Goal: Task Accomplishment & Management: Use online tool/utility

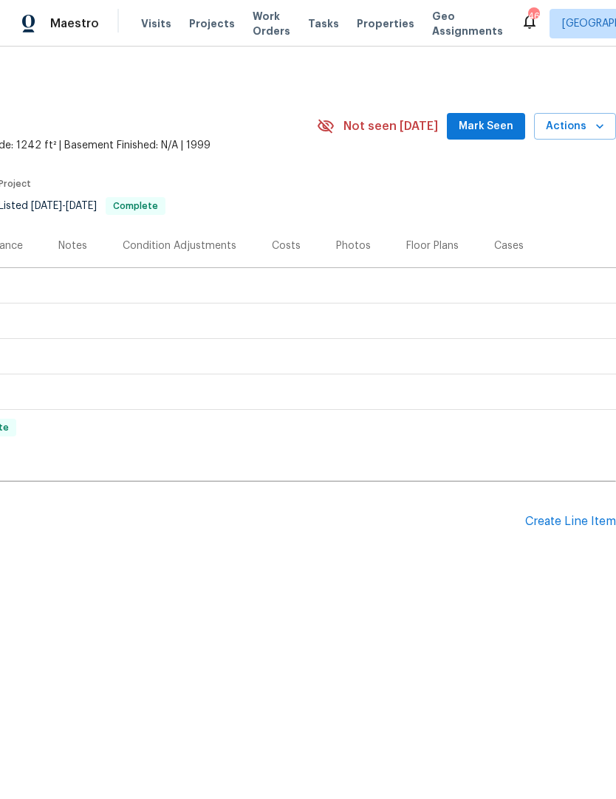
scroll to position [0, 219]
click at [555, 511] on div "Pending Line Items Create Line Item" at bounding box center [198, 521] width 834 height 69
click at [552, 524] on div "Create Line Item" at bounding box center [570, 522] width 91 height 14
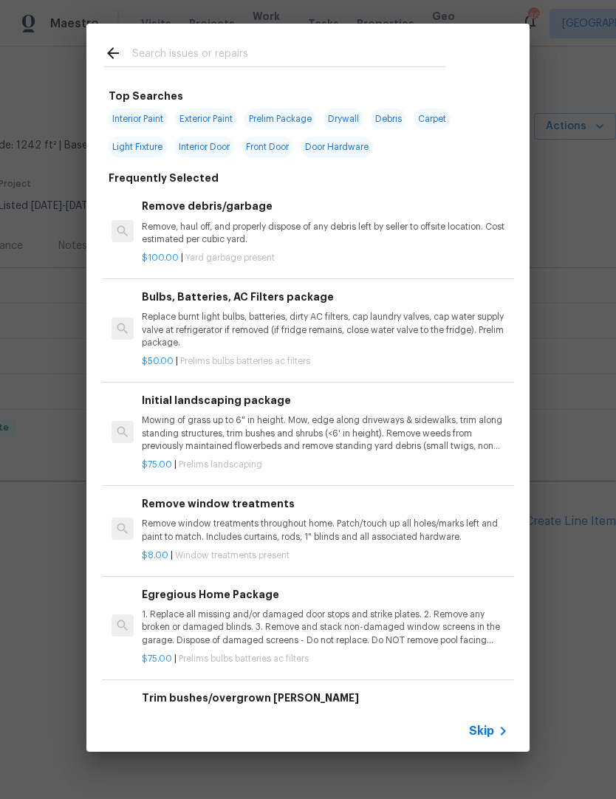
click at [286, 48] on input "text" at bounding box center [288, 55] width 313 height 22
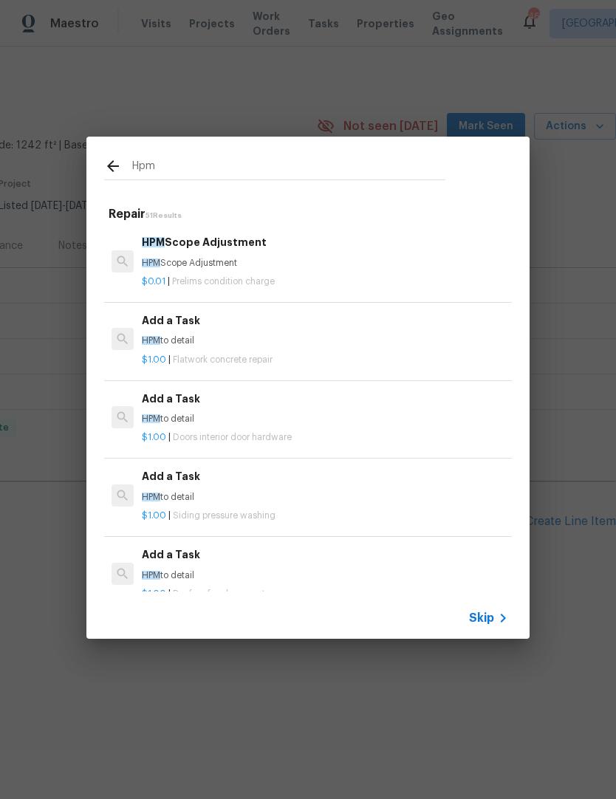
type input "Hpm"
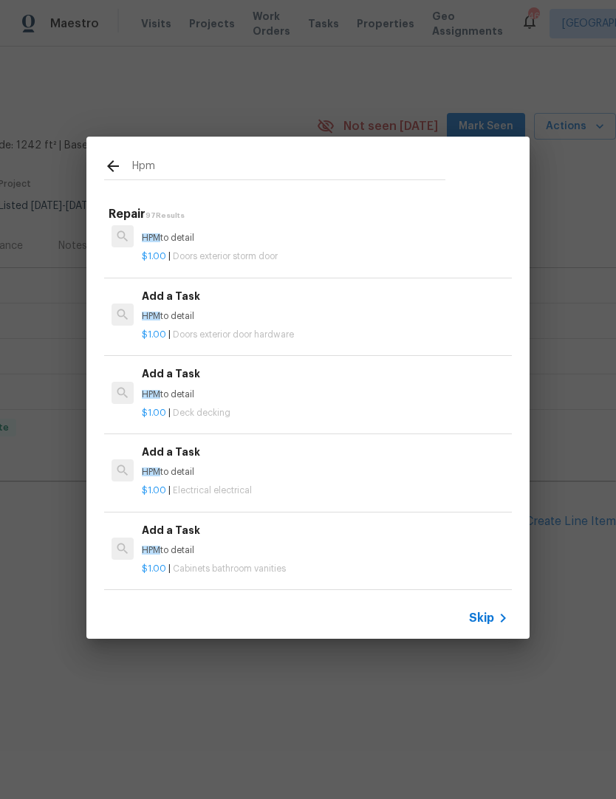
scroll to position [1744, 0]
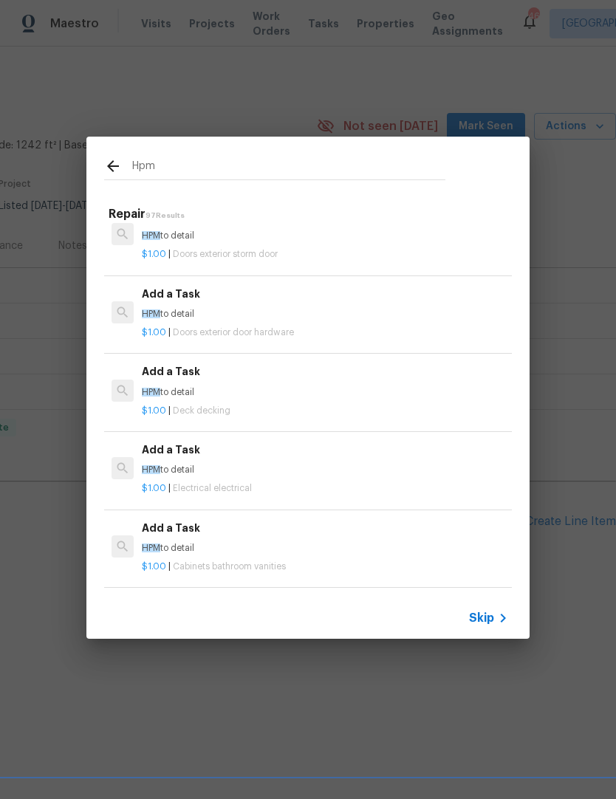
click at [287, 328] on span "Doors exterior door hardware" at bounding box center [233, 332] width 121 height 9
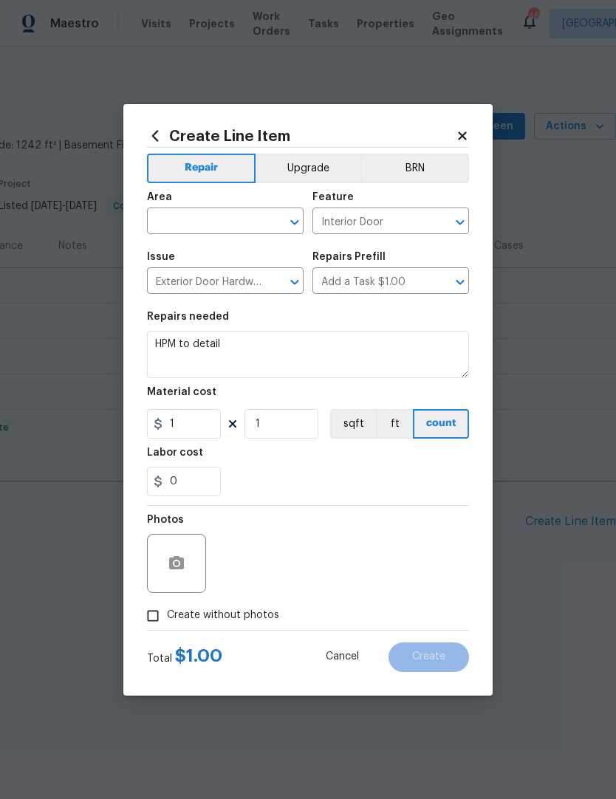
click at [222, 220] on input "text" at bounding box center [204, 222] width 115 height 23
click at [206, 252] on li "Dining Room" at bounding box center [225, 255] width 157 height 24
type input "Dining Room"
click at [406, 223] on input "Interior Door" at bounding box center [369, 222] width 115 height 23
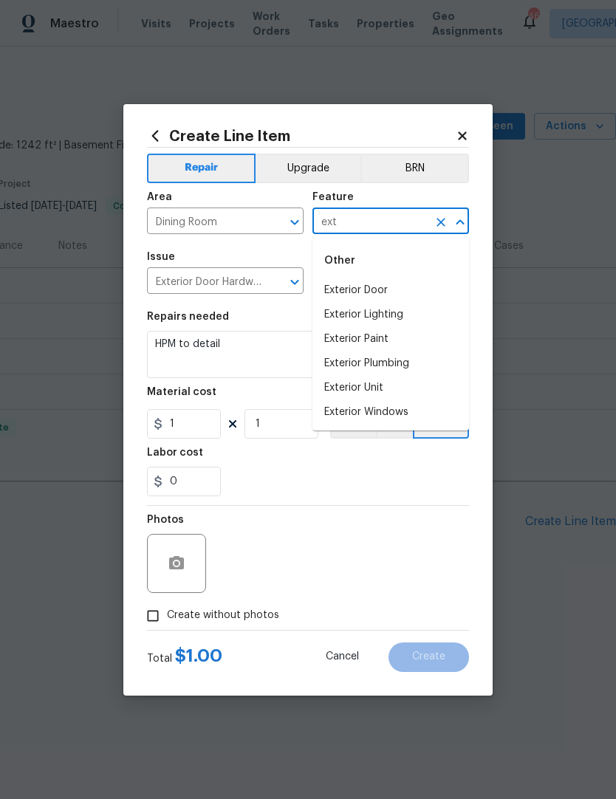
click at [385, 291] on li "Exterior Door" at bounding box center [390, 290] width 157 height 24
type input "Exterior Door"
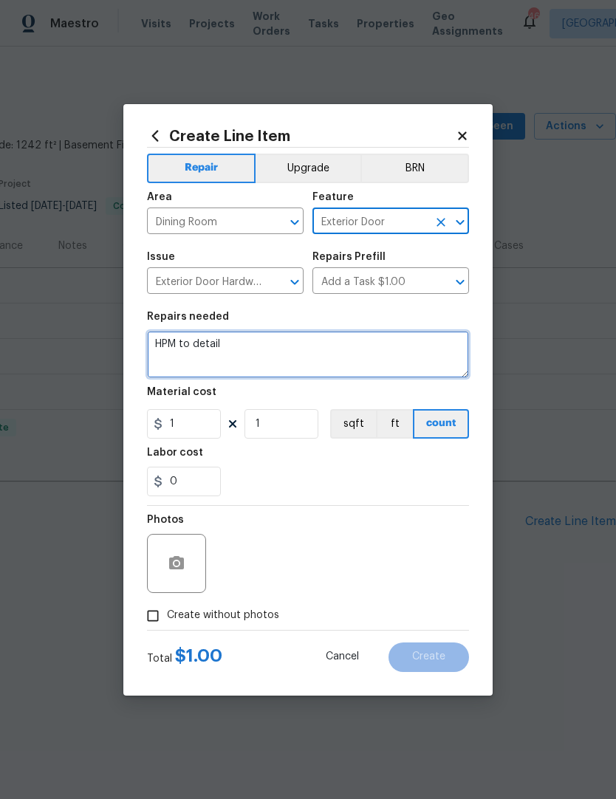
click at [326, 354] on textarea "HPM to detail" at bounding box center [308, 354] width 322 height 47
type textarea "H"
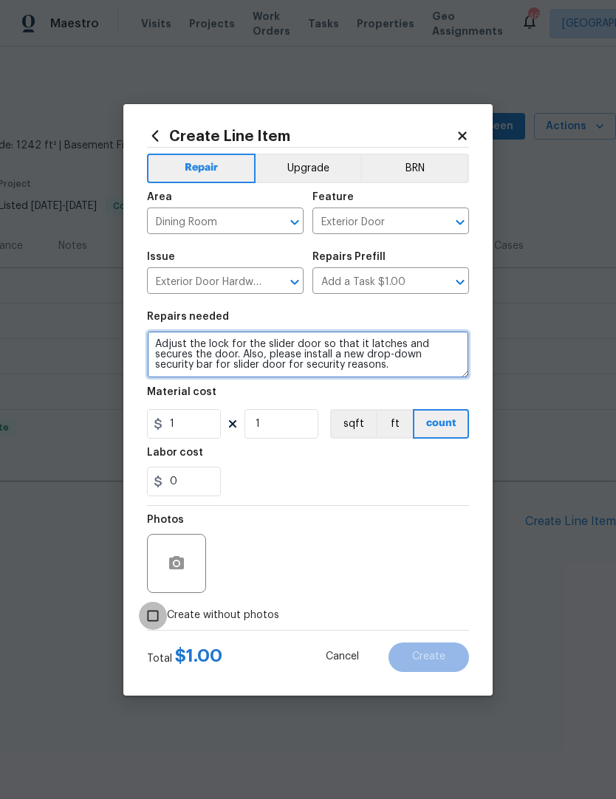
type textarea "Adjust the lock for the slider door so that it latches and secures the door. Al…"
click at [159, 608] on input "Create without photos" at bounding box center [153, 616] width 28 height 28
checkbox input "true"
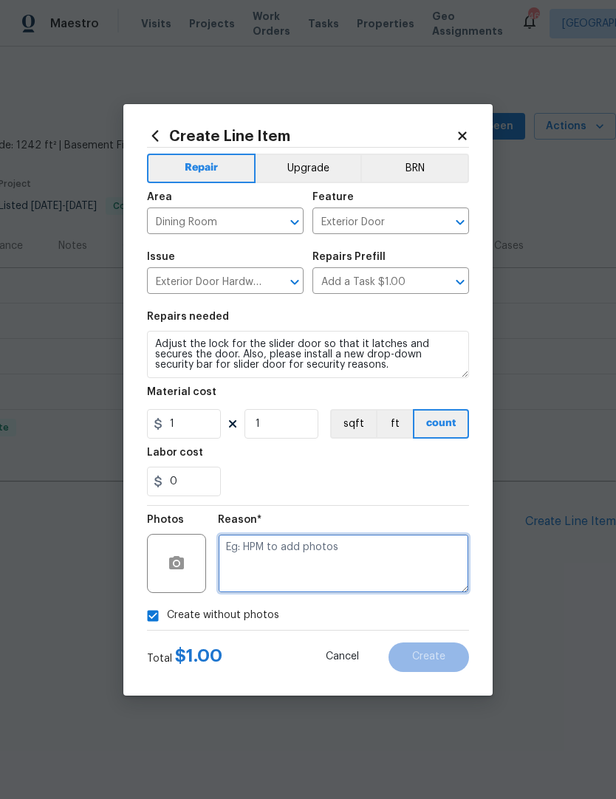
click at [310, 563] on textarea at bounding box center [343, 563] width 251 height 59
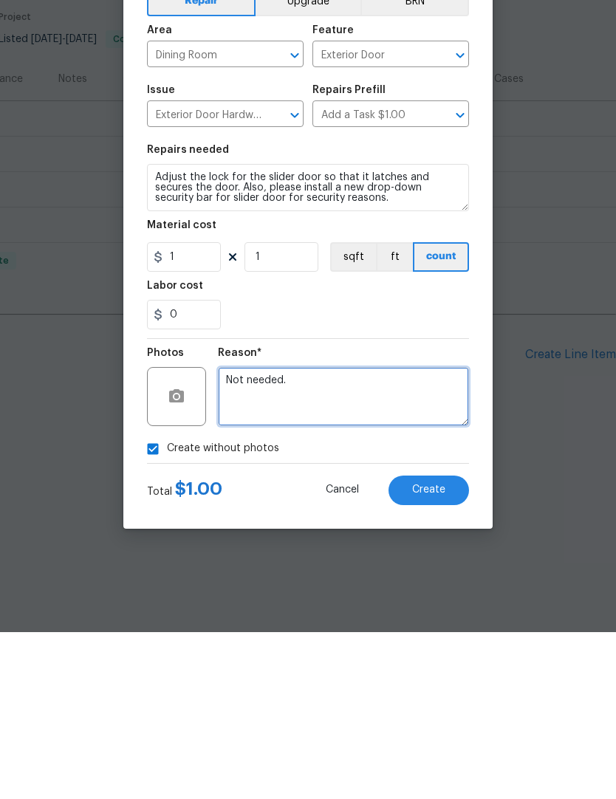
type textarea "Not needed."
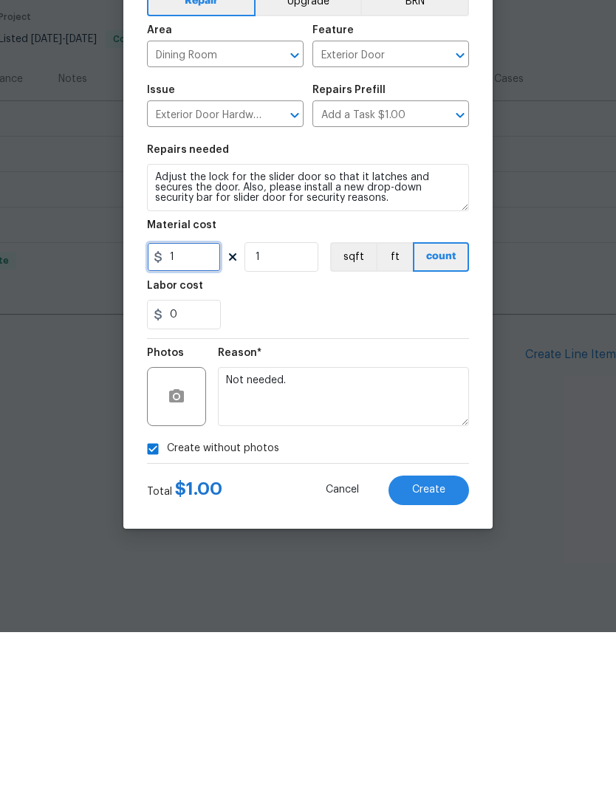
click at [211, 409] on input "1" at bounding box center [184, 424] width 74 height 30
type input "200"
click at [360, 467] on div "0" at bounding box center [308, 482] width 322 height 30
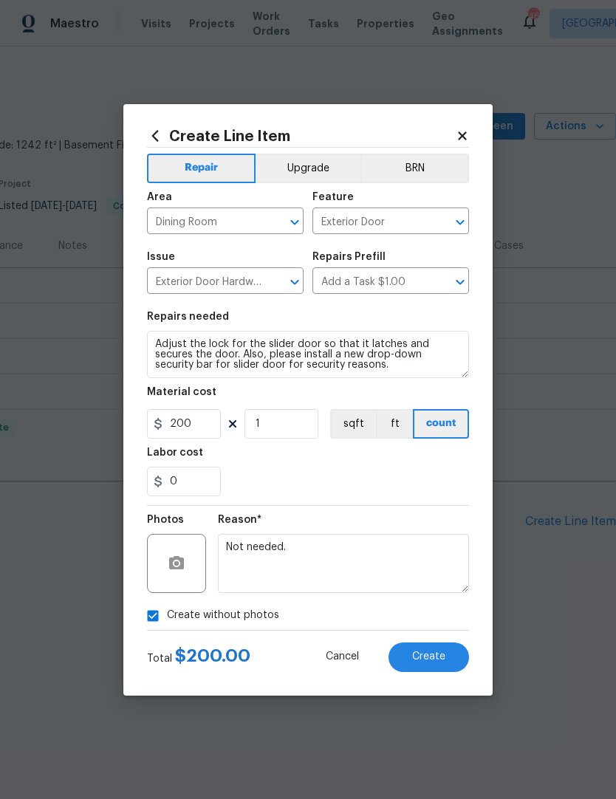
click at [427, 656] on span "Create" at bounding box center [428, 656] width 33 height 11
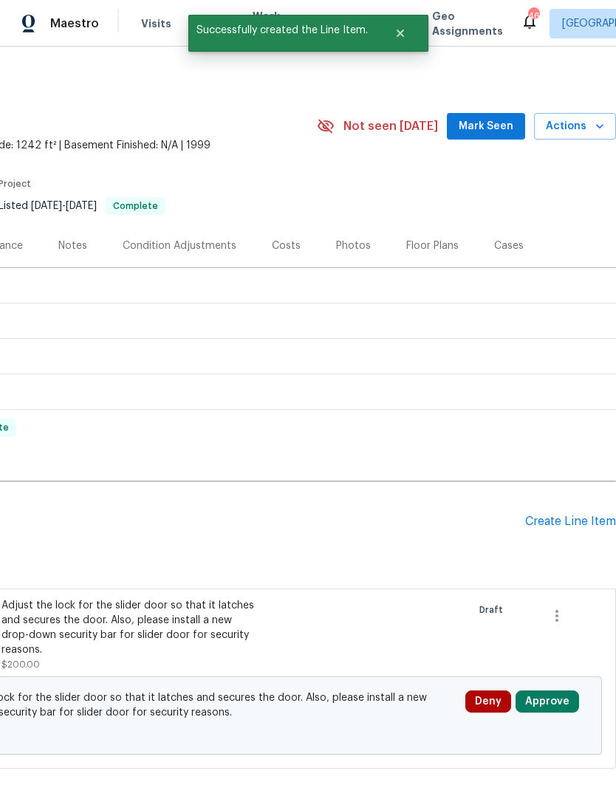
click at [535, 690] on button "Approve" at bounding box center [546, 701] width 63 height 22
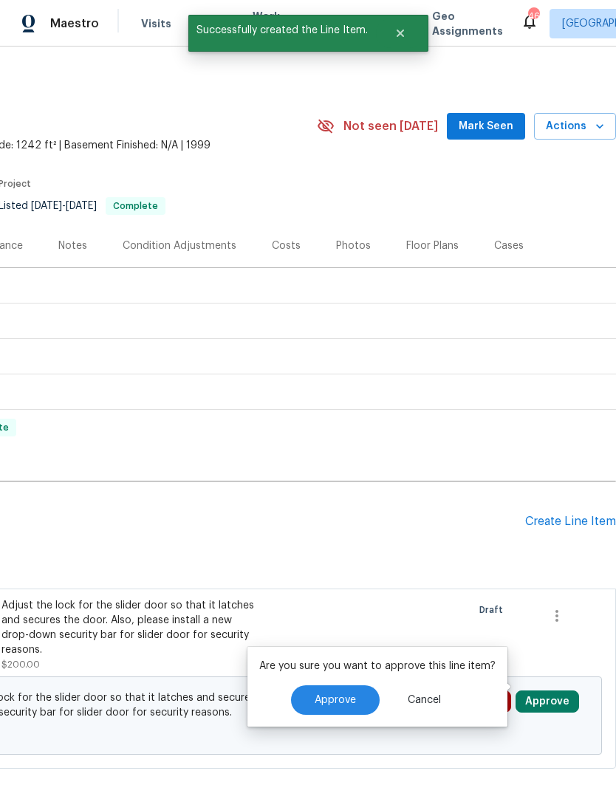
click at [341, 707] on button "Approve" at bounding box center [335, 700] width 89 height 30
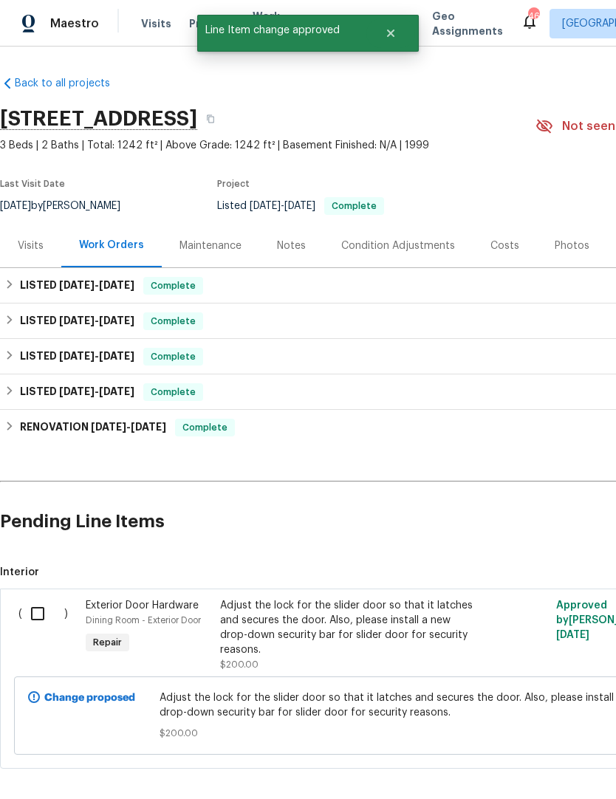
scroll to position [0, 0]
click at [43, 608] on input "checkbox" at bounding box center [43, 613] width 42 height 31
checkbox input "true"
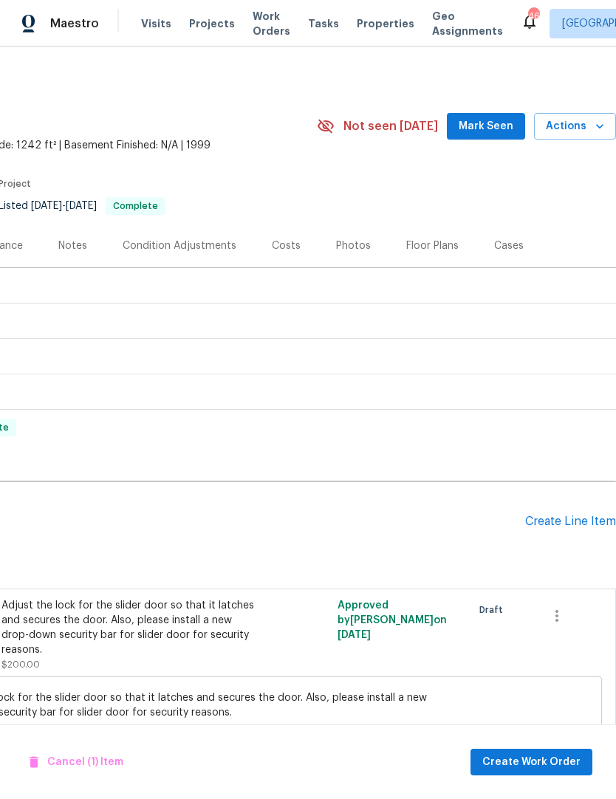
scroll to position [0, 219]
click at [540, 770] on span "Create Work Order" at bounding box center [531, 762] width 98 height 18
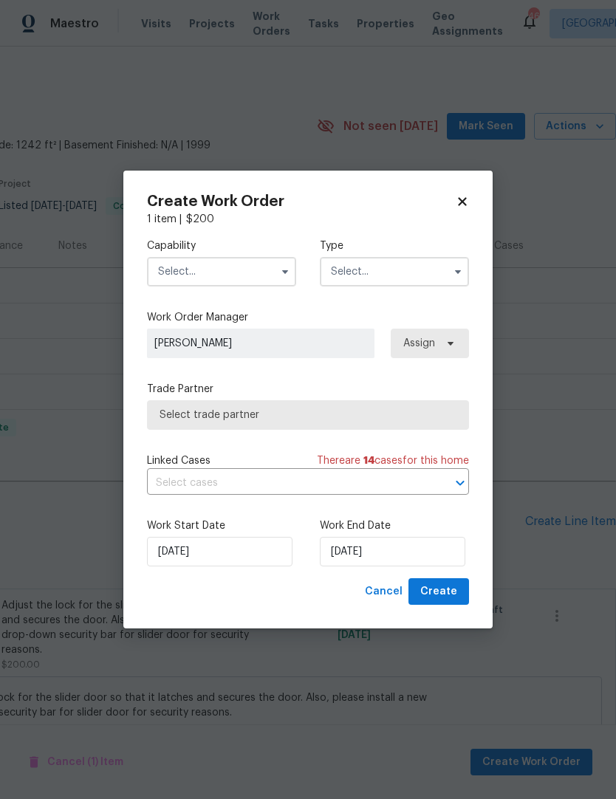
click at [244, 271] on input "text" at bounding box center [221, 272] width 149 height 30
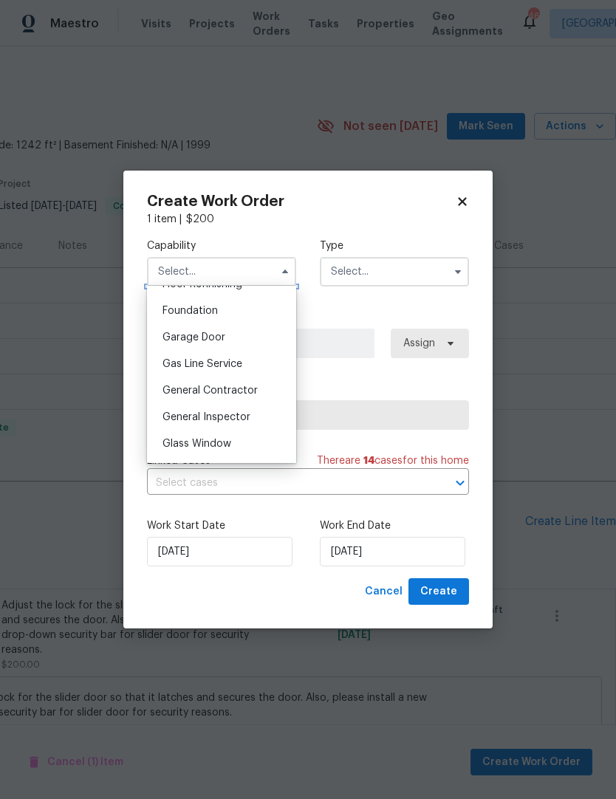
scroll to position [612, 0]
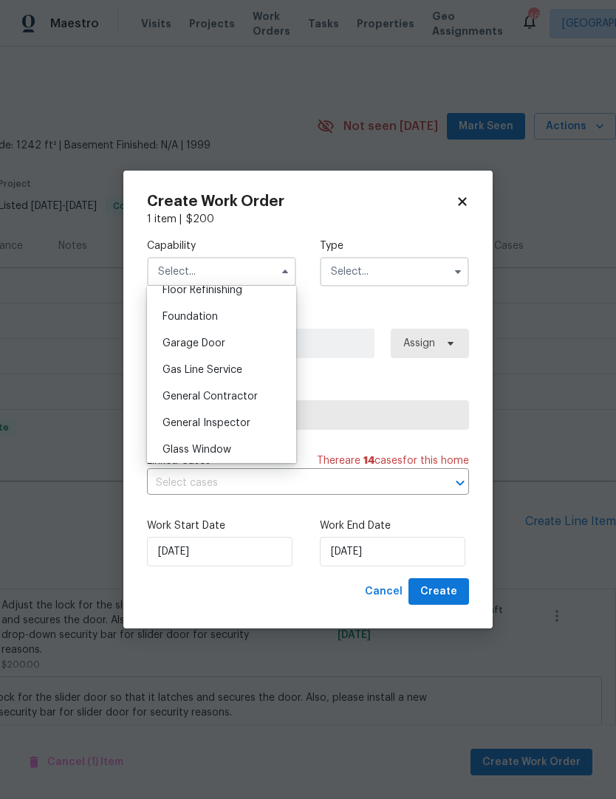
click at [241, 394] on span "General Contractor" at bounding box center [209, 396] width 95 height 10
type input "General Contractor"
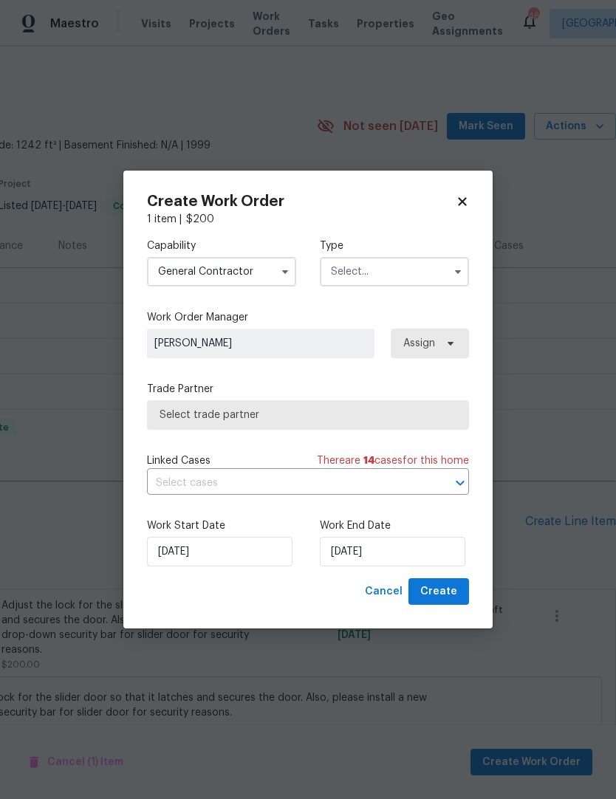
click at [411, 271] on input "text" at bounding box center [394, 272] width 149 height 30
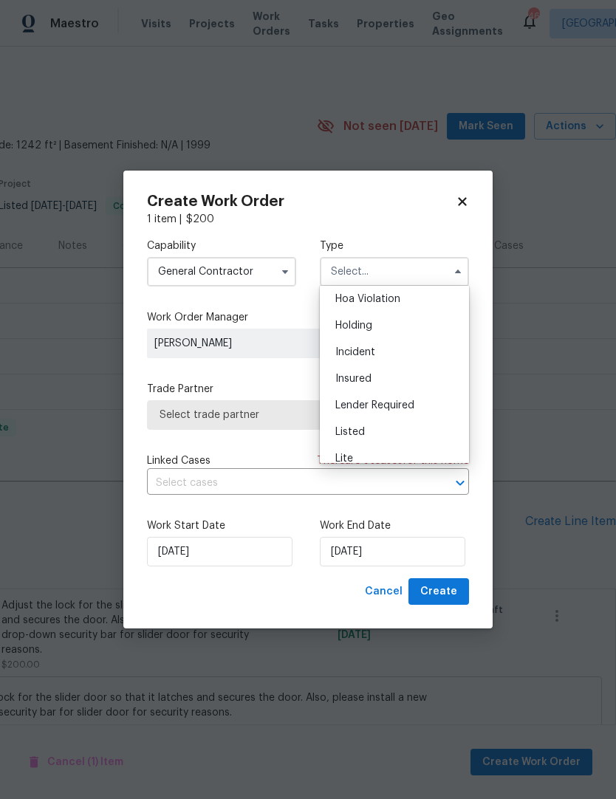
scroll to position [45, 0]
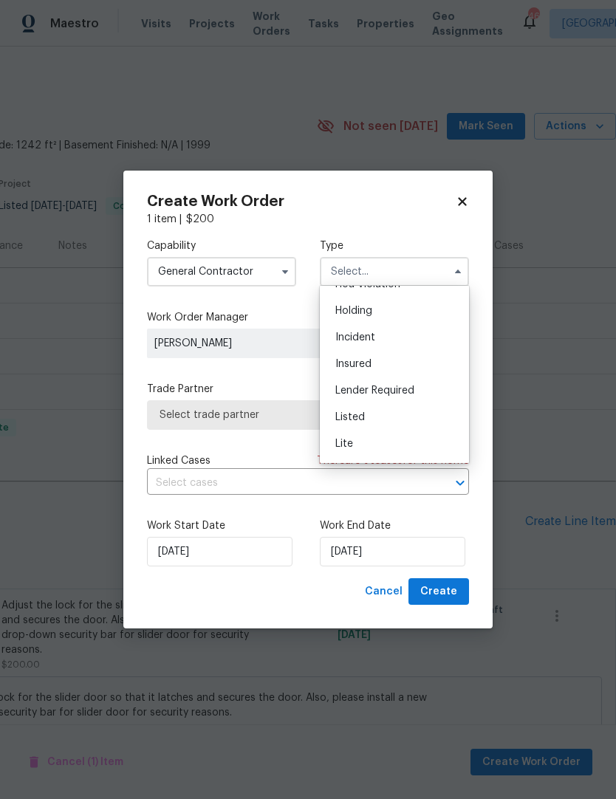
click at [355, 425] on div "Listed" at bounding box center [394, 417] width 142 height 27
type input "Listed"
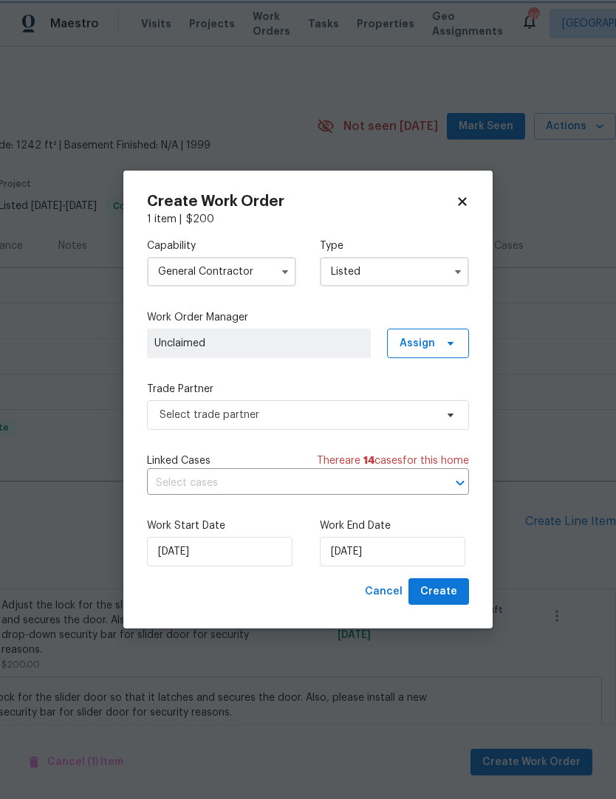
scroll to position [0, 0]
click at [431, 337] on span "Assign" at bounding box center [416, 343] width 35 height 15
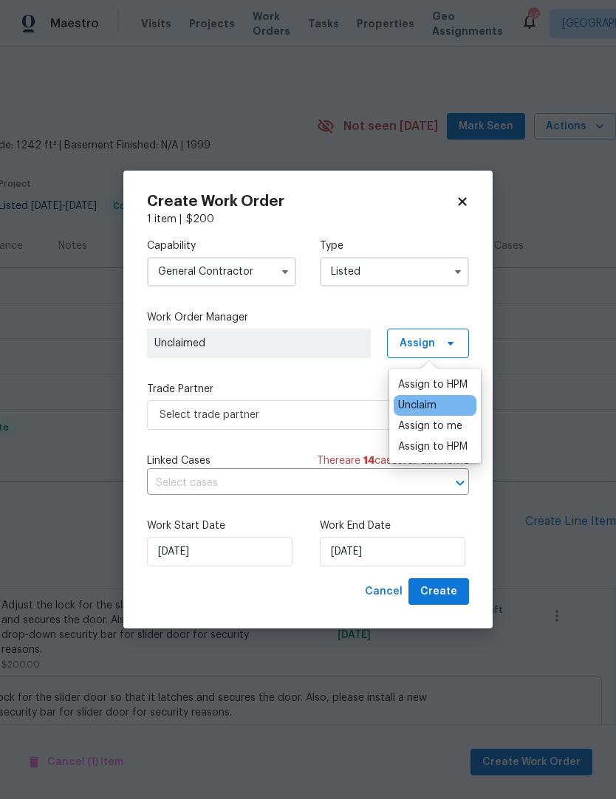
click at [450, 433] on div "Assign to me" at bounding box center [430, 426] width 64 height 15
click at [337, 380] on div "Capability General [DEMOGRAPHIC_DATA] Type Listed Work Order Manager [PERSON_NA…" at bounding box center [308, 402] width 322 height 351
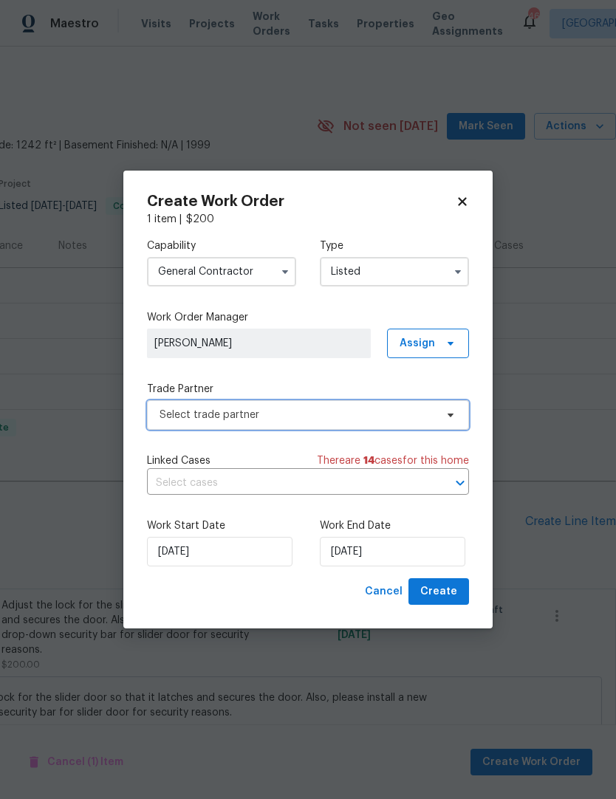
click at [351, 418] on span "Select trade partner" at bounding box center [296, 415] width 275 height 15
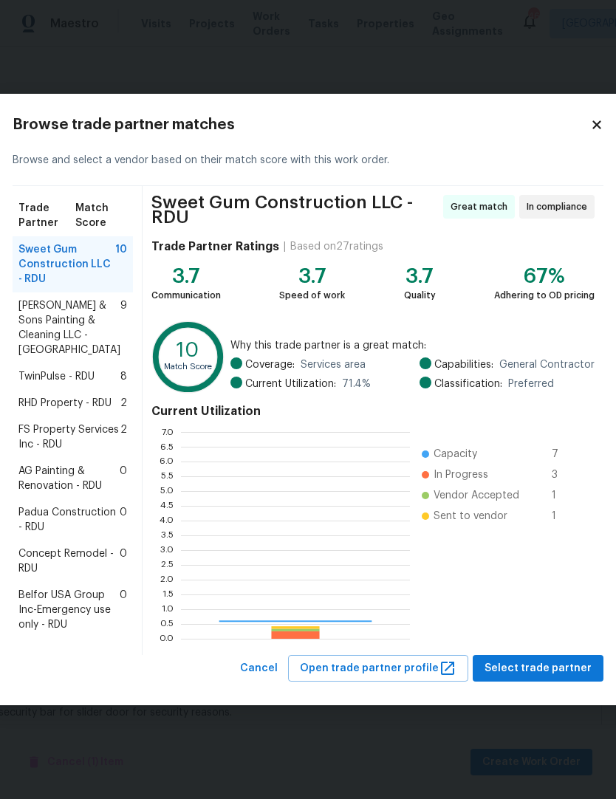
scroll to position [207, 229]
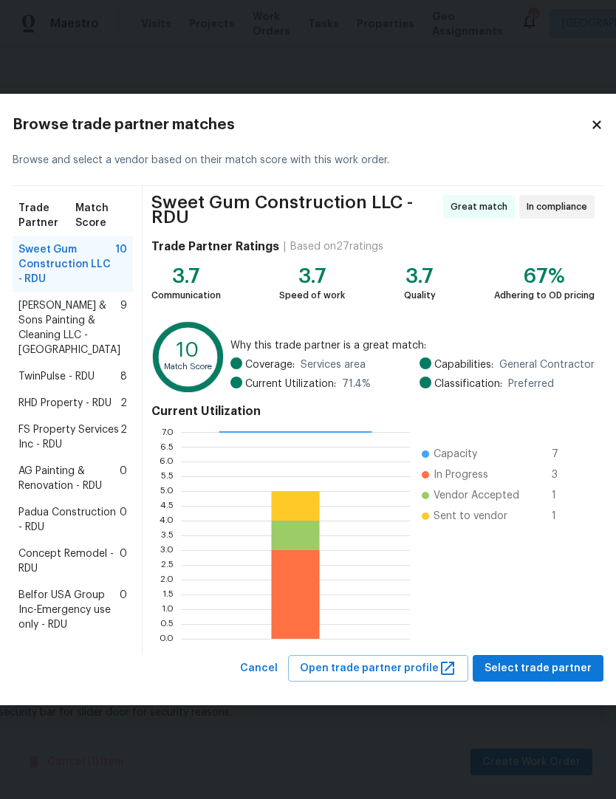
click at [97, 480] on span "AG Painting & Renovation - RDU" at bounding box center [68, 479] width 101 height 30
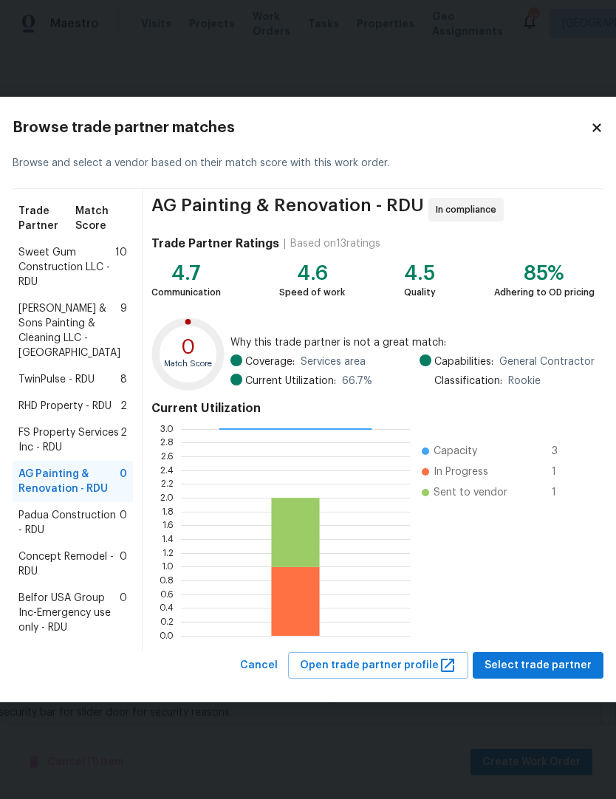
click at [75, 245] on span "Sweet Gum Construction LLC - RDU" at bounding box center [66, 267] width 97 height 44
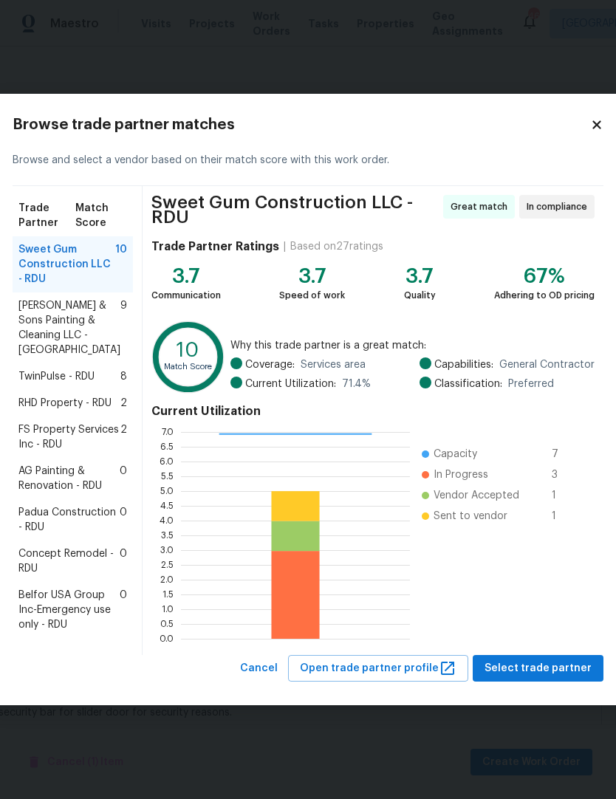
click at [538, 678] on span "Select trade partner" at bounding box center [537, 668] width 107 height 18
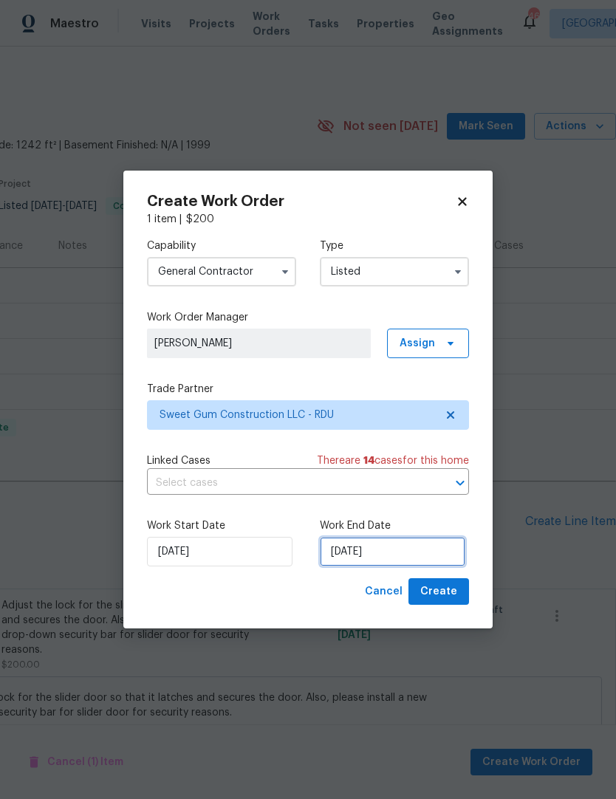
click at [377, 553] on input "[DATE]" at bounding box center [392, 552] width 145 height 30
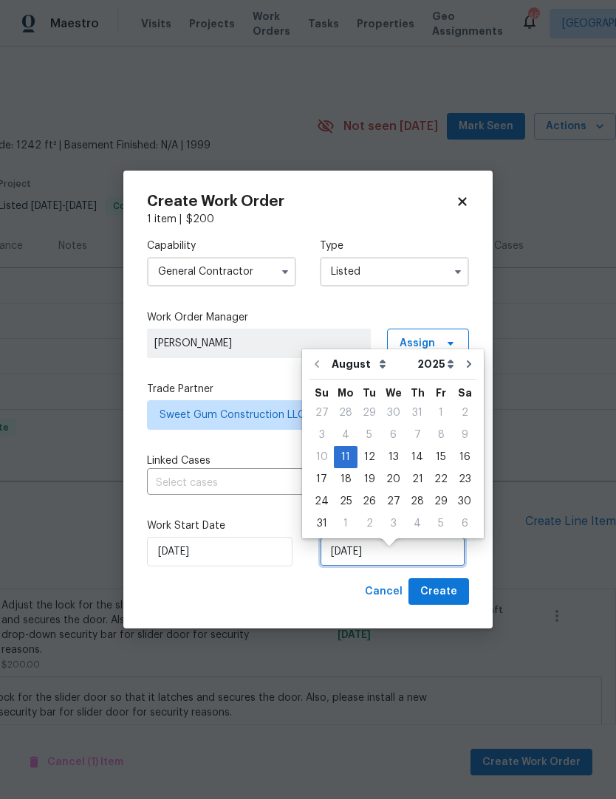
scroll to position [11, 0]
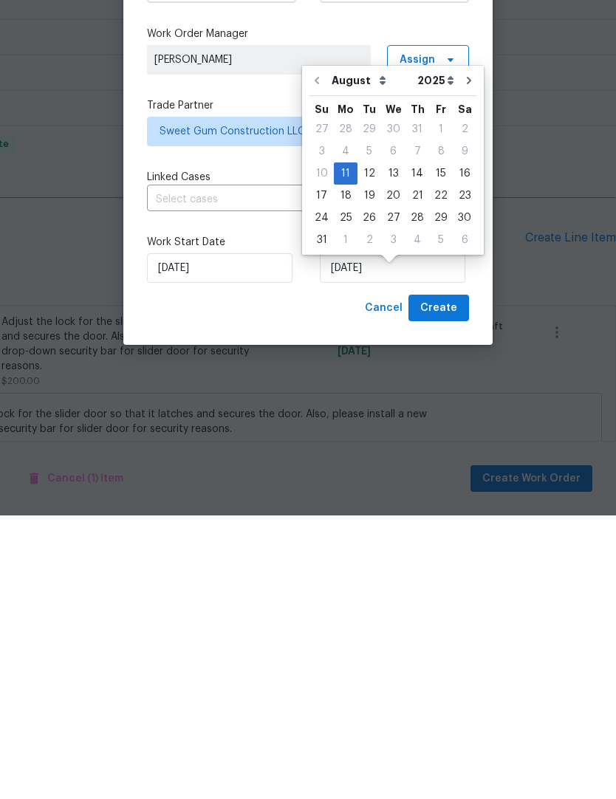
click at [440, 447] on div "15" at bounding box center [441, 457] width 24 height 21
type input "[DATE]"
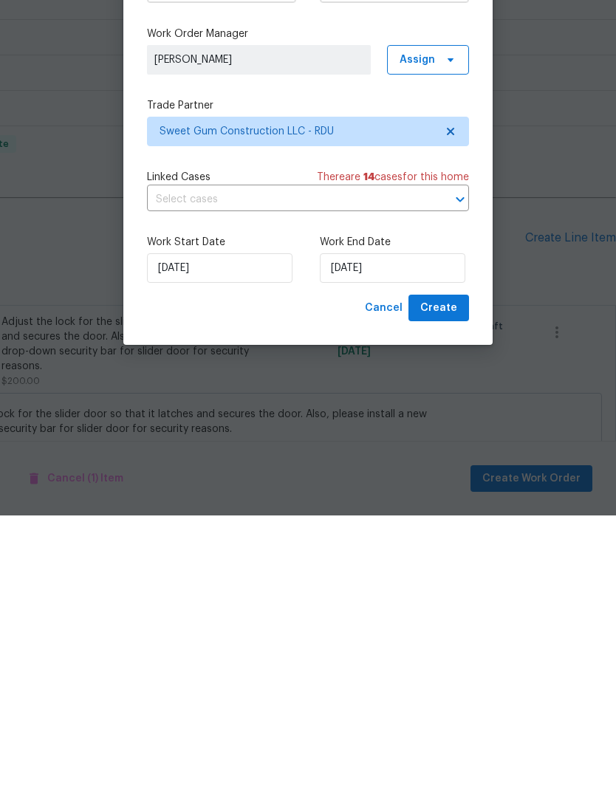
scroll to position [55, 0]
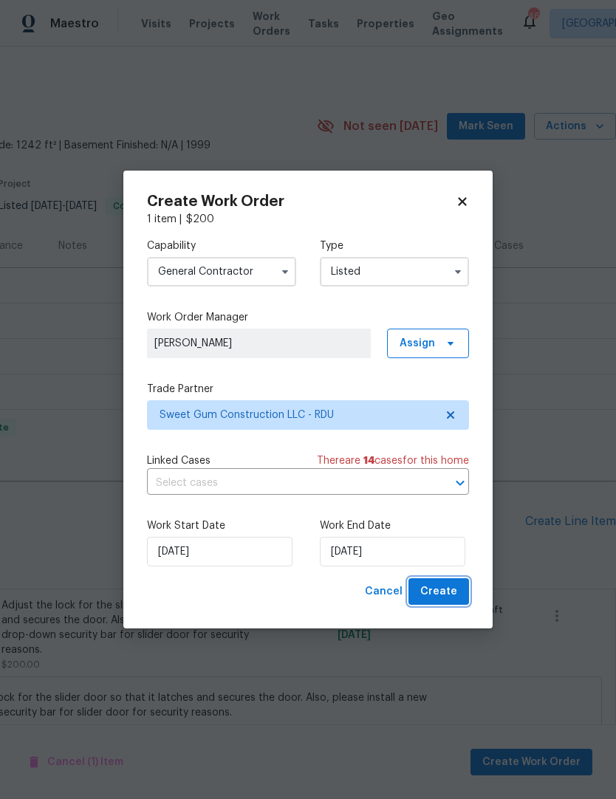
click at [447, 594] on span "Create" at bounding box center [438, 592] width 37 height 18
checkbox input "false"
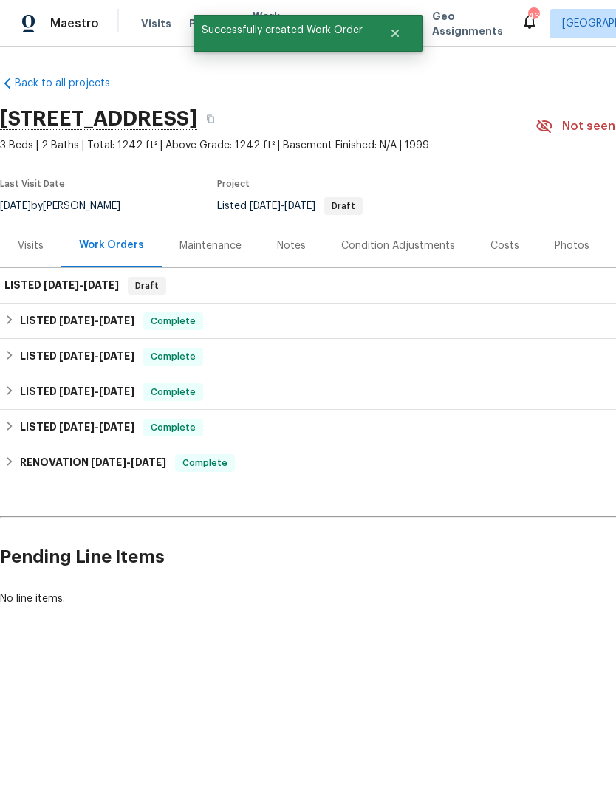
scroll to position [0, 0]
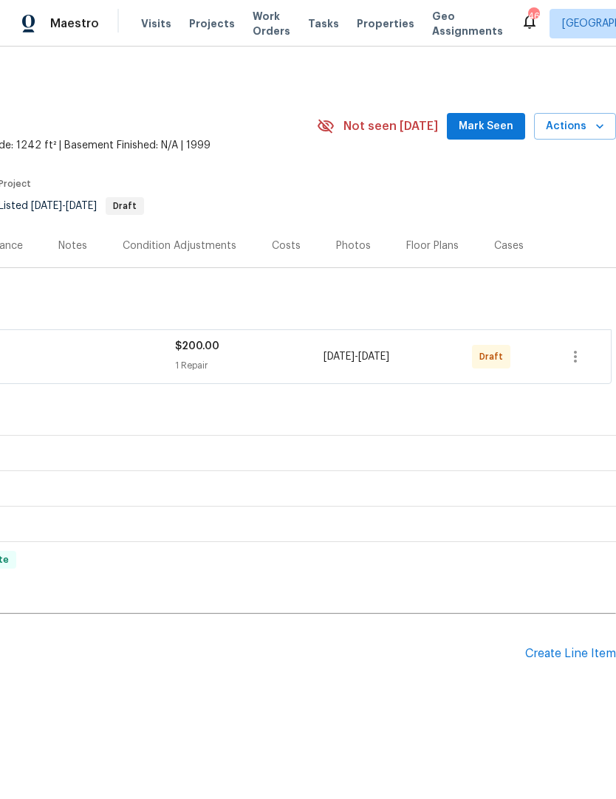
scroll to position [0, 219]
click at [580, 356] on icon "button" at bounding box center [575, 357] width 18 height 18
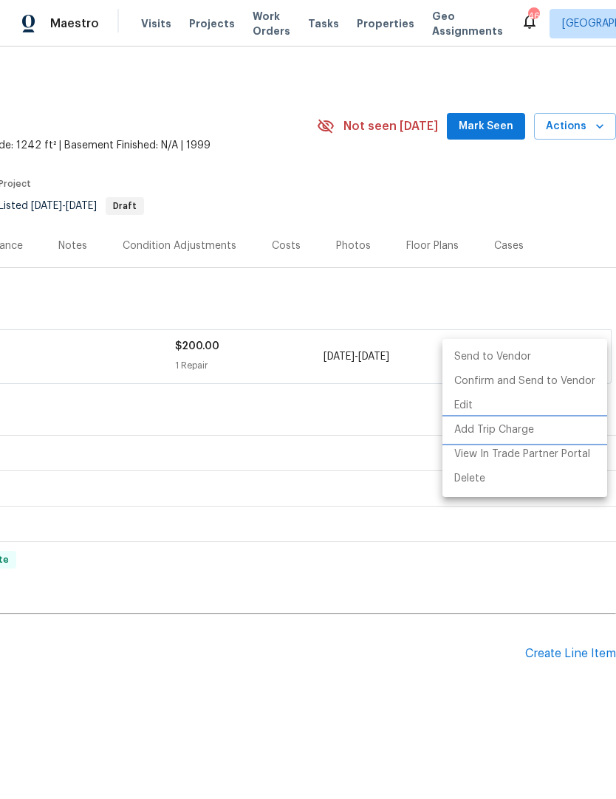
click at [518, 433] on li "Add Trip Charge" at bounding box center [524, 430] width 165 height 24
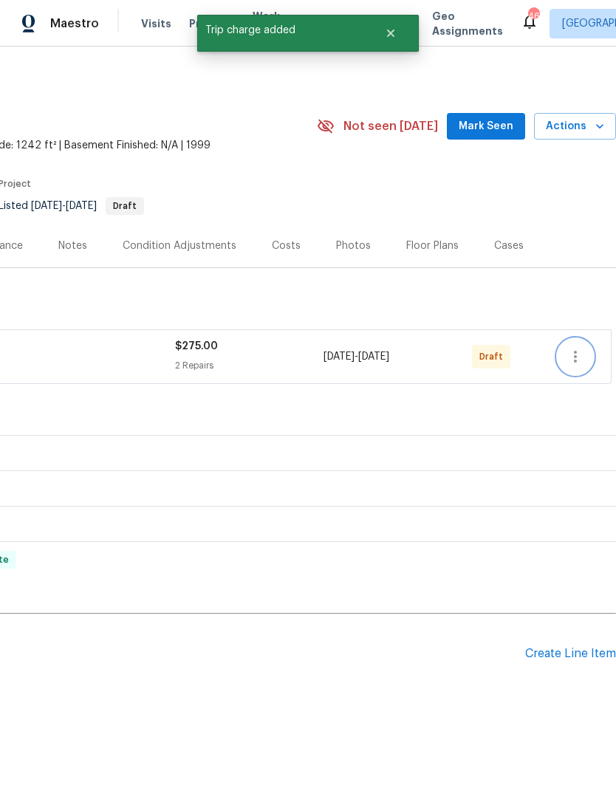
click at [578, 368] on button "button" at bounding box center [574, 356] width 35 height 35
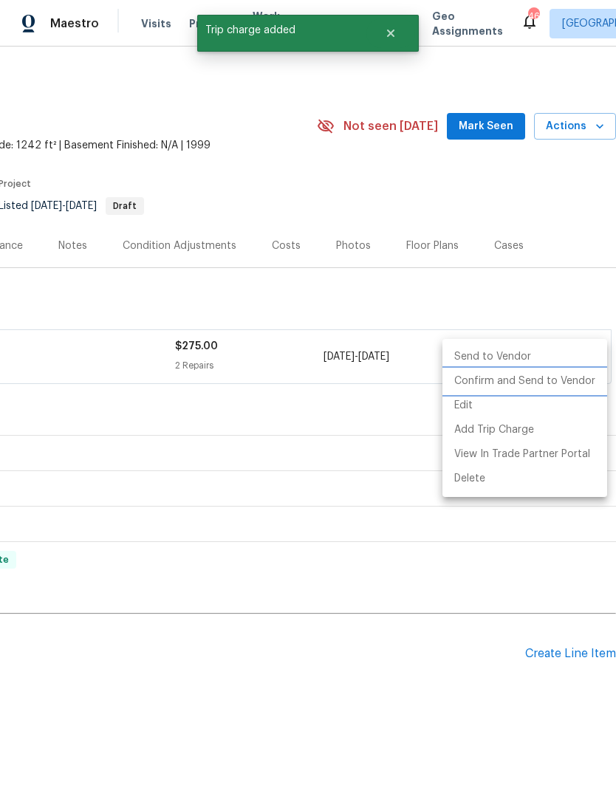
click at [546, 385] on li "Confirm and Send to Vendor" at bounding box center [524, 381] width 165 height 24
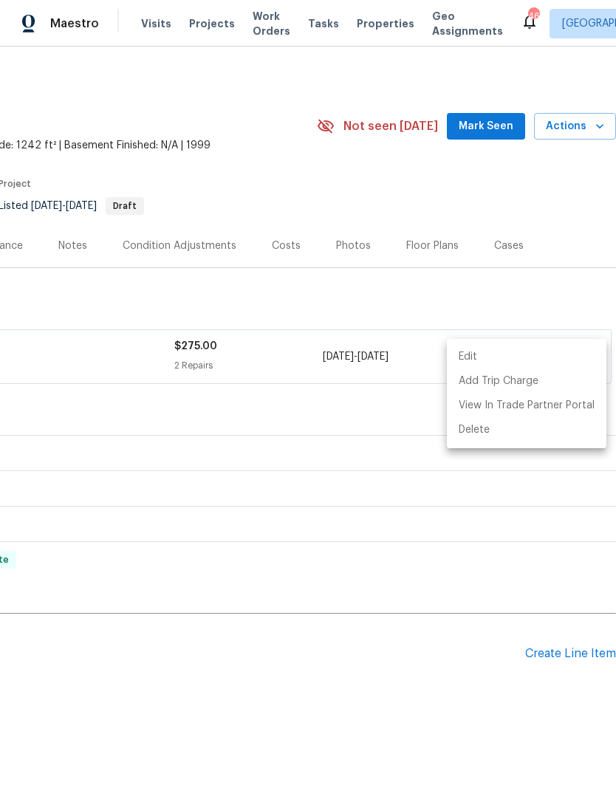
click at [352, 305] on div at bounding box center [308, 399] width 616 height 799
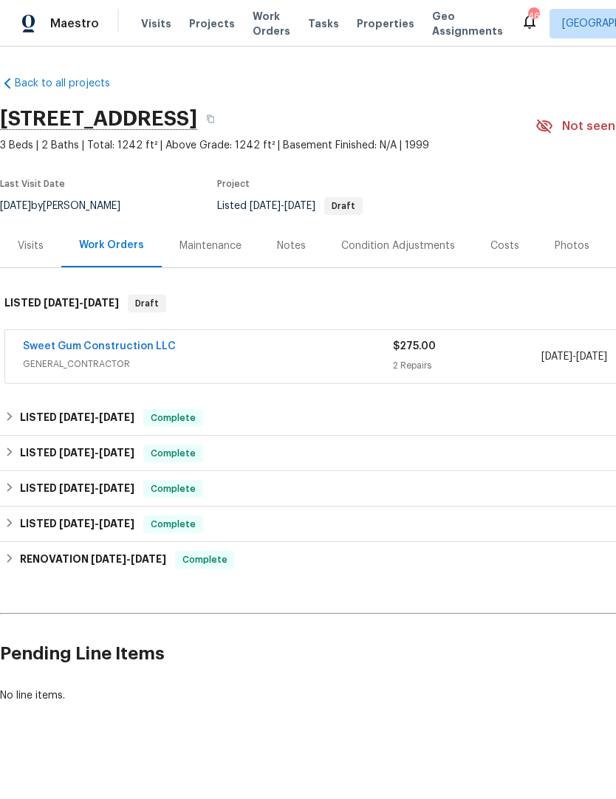
scroll to position [0, 0]
click at [142, 347] on link "Sweet Gum Construction LLC" at bounding box center [99, 346] width 153 height 10
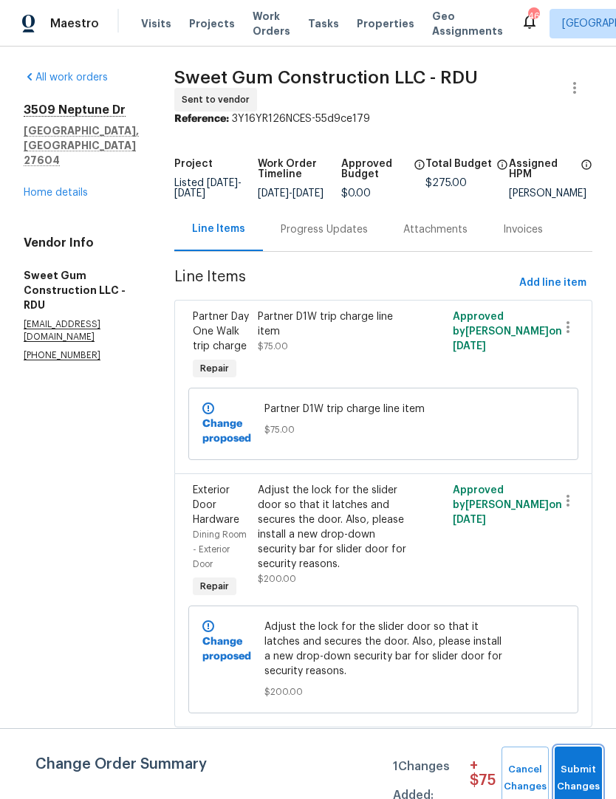
click at [580, 763] on span "Submit Changes" at bounding box center [578, 778] width 32 height 34
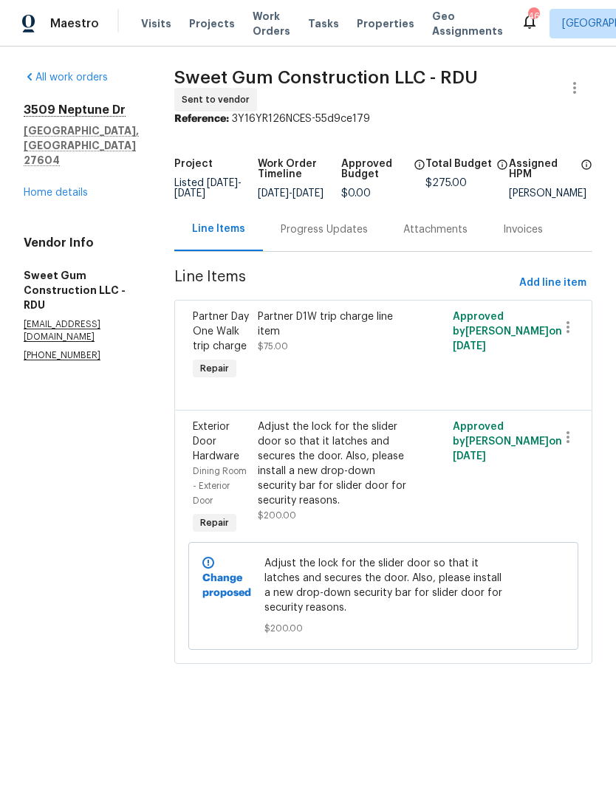
click at [69, 188] on link "Home details" at bounding box center [56, 193] width 64 height 10
